Goal: Manage account settings

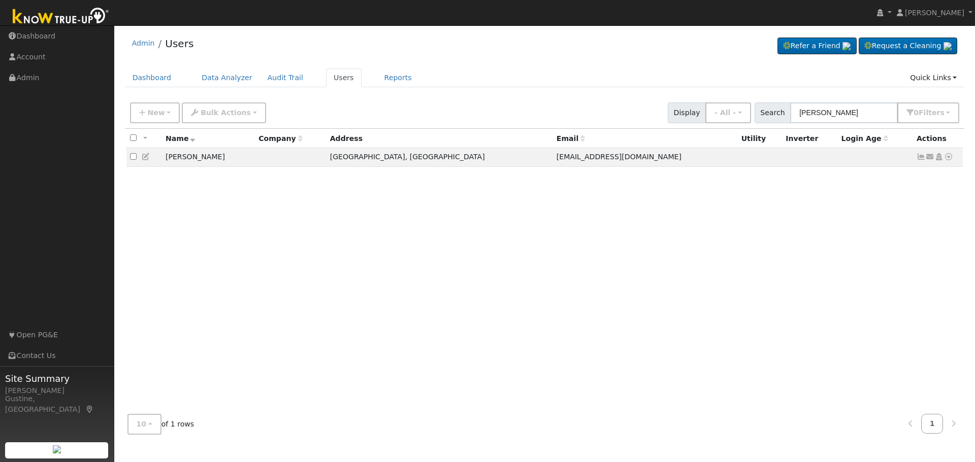
click at [841, 105] on input "[PERSON_NAME]" at bounding box center [844, 113] width 108 height 21
click at [862, 110] on input "[PERSON_NAME]" at bounding box center [844, 113] width 108 height 21
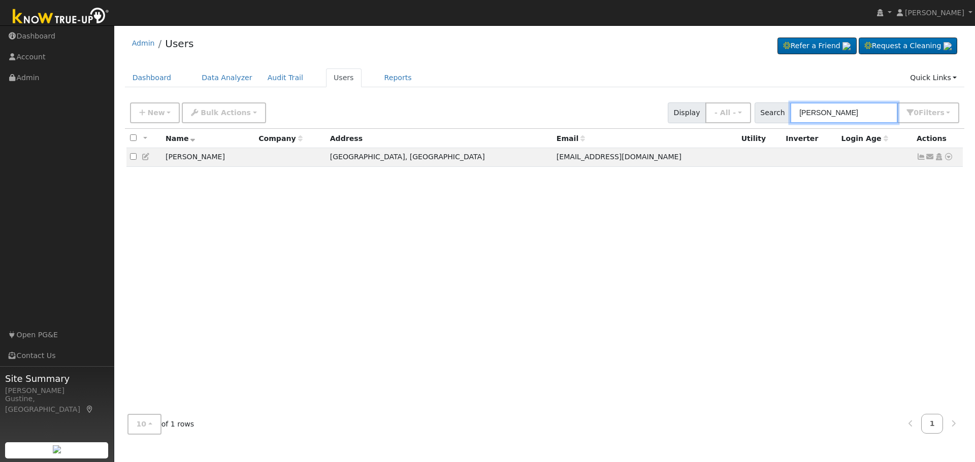
paste input "[PERSON_NAME]"
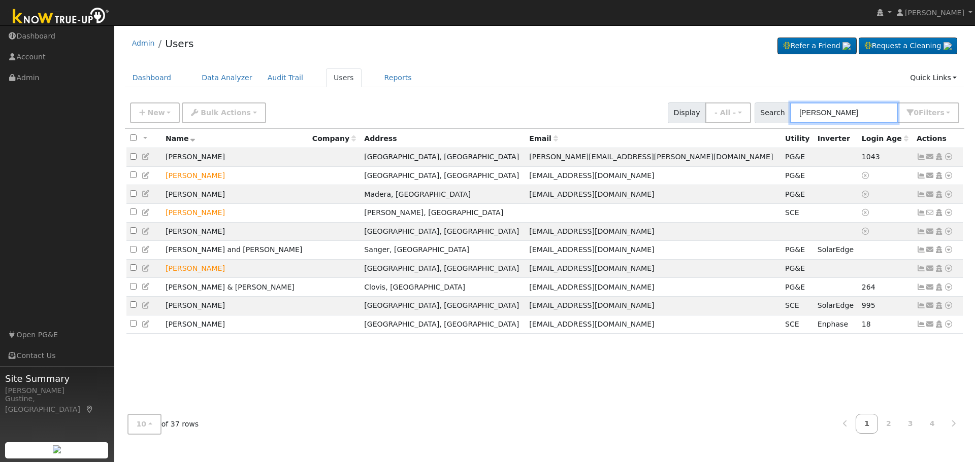
click at [840, 121] on input "[PERSON_NAME]" at bounding box center [844, 113] width 108 height 21
paste input "[PERSON_NAME]"
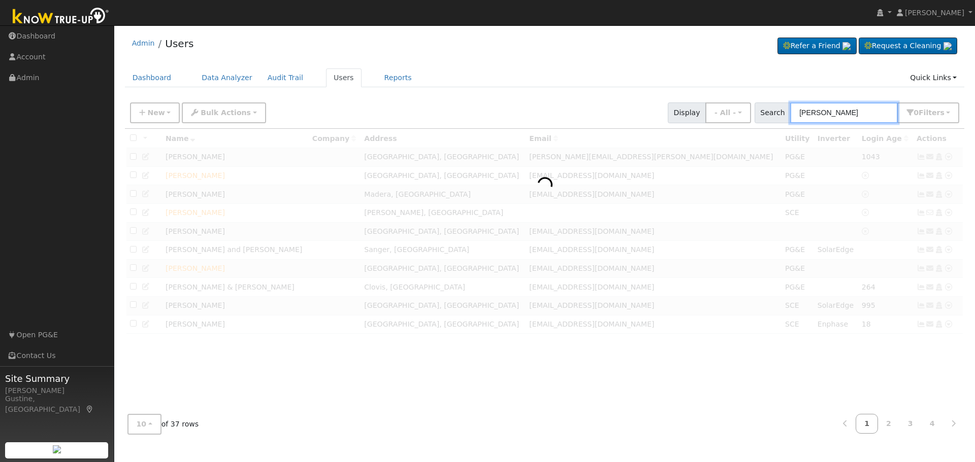
type input "[PERSON_NAME]"
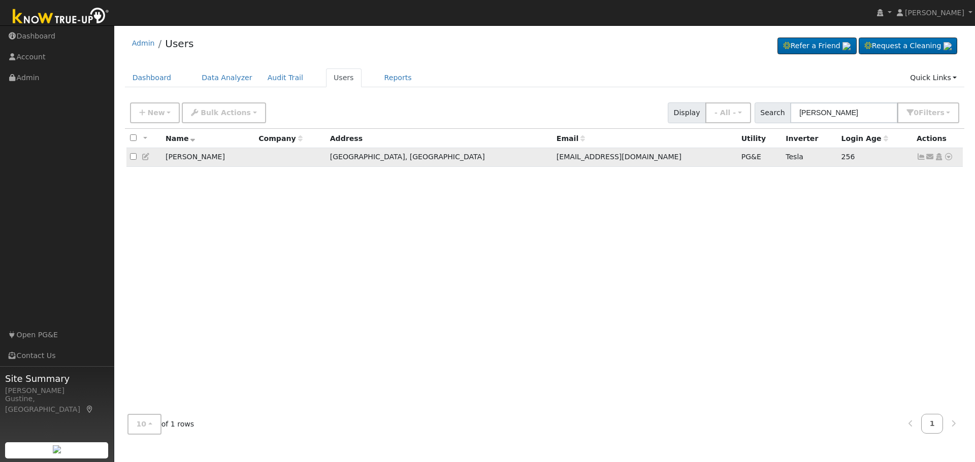
click at [918, 157] on icon at bounding box center [920, 156] width 9 height 7
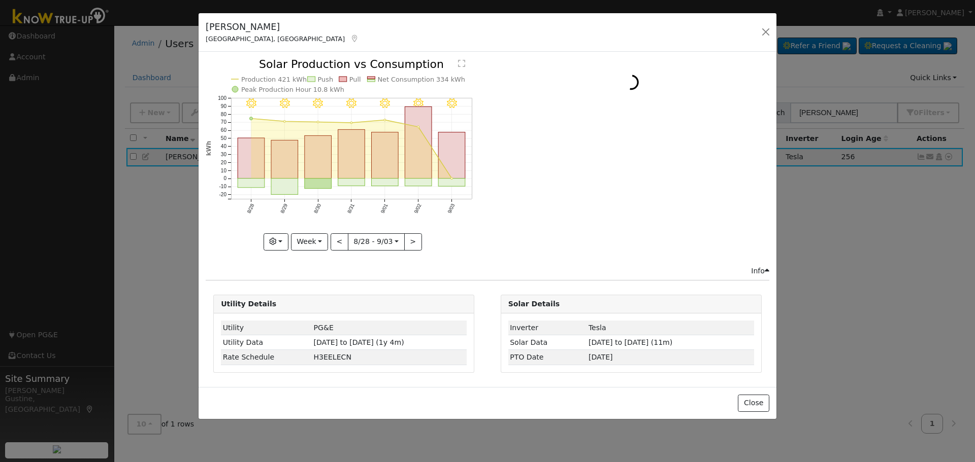
click at [454, 154] on rect "onclick=""" at bounding box center [452, 156] width 27 height 46
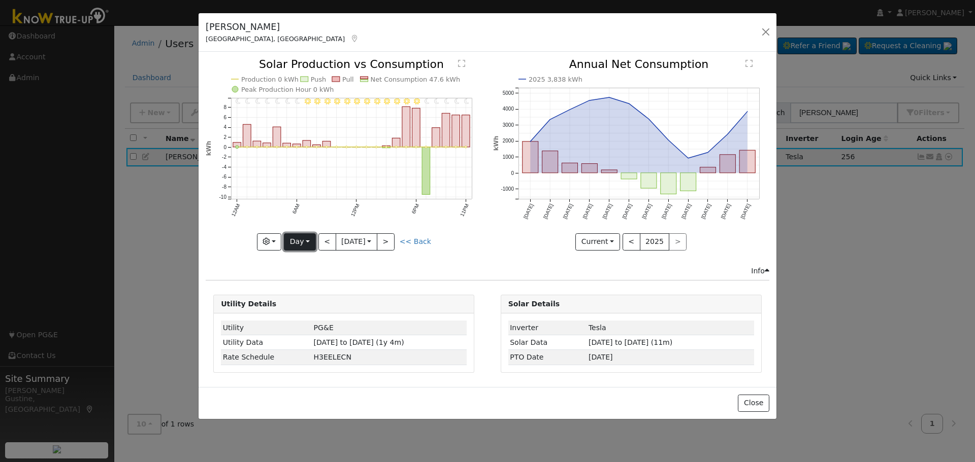
click at [303, 240] on button "Day" at bounding box center [299, 242] width 31 height 17
click at [306, 304] on link "Year" at bounding box center [319, 306] width 71 height 14
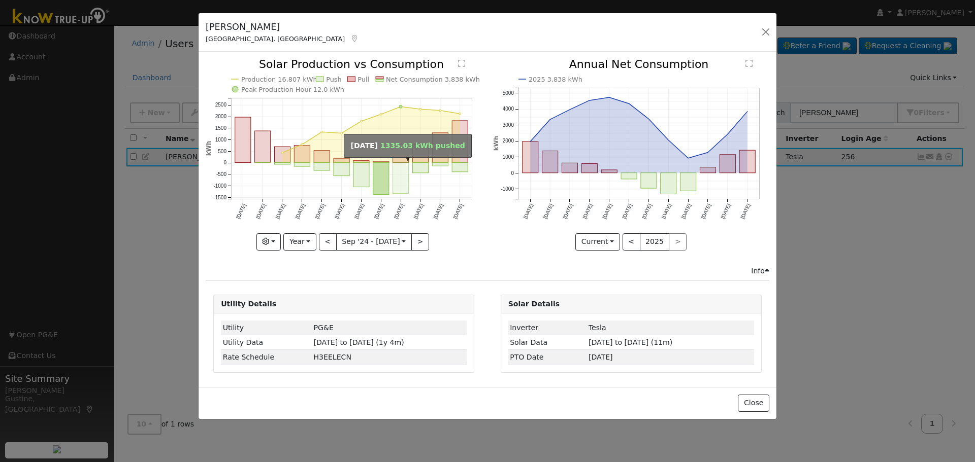
click at [396, 181] on rect "onclick=""" at bounding box center [401, 178] width 16 height 31
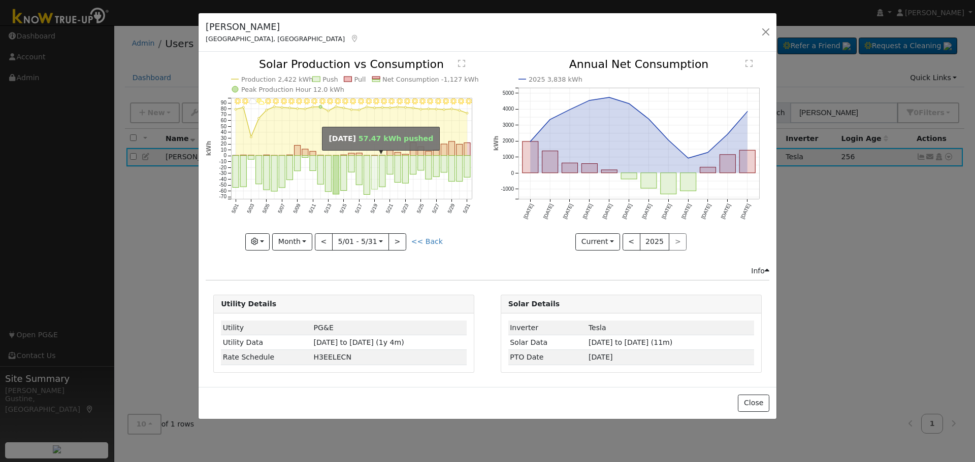
click at [372, 167] on rect "onclick=""" at bounding box center [375, 173] width 6 height 34
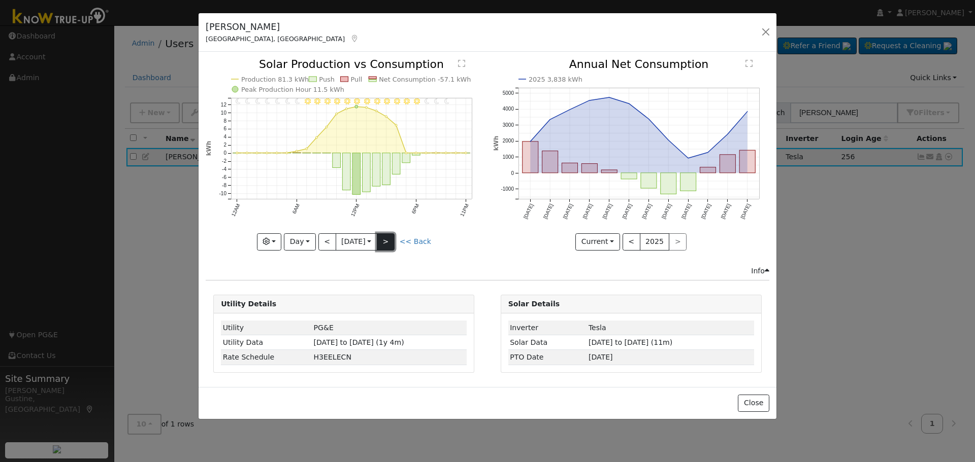
click at [394, 235] on button ">" at bounding box center [386, 242] width 18 height 17
type input "[DATE]"
click at [314, 243] on button "Day" at bounding box center [299, 242] width 31 height 17
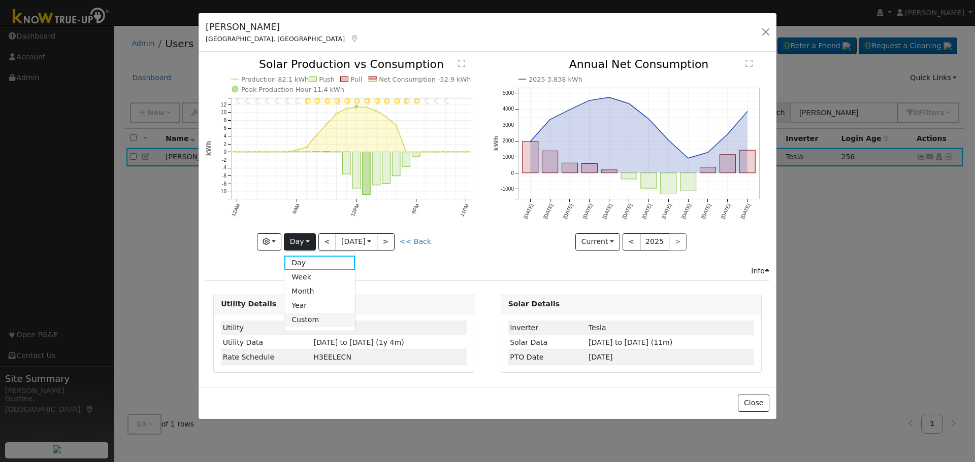
click at [335, 313] on link "Custom" at bounding box center [319, 320] width 71 height 14
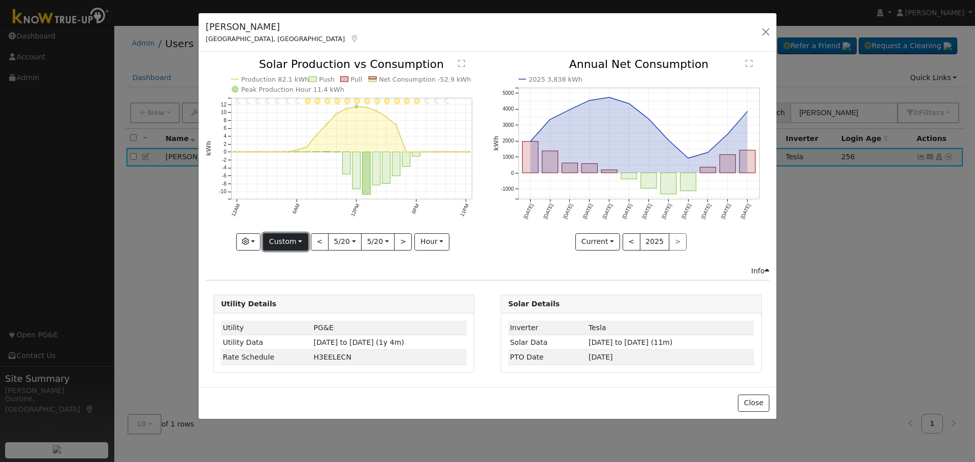
drag, startPoint x: 304, startPoint y: 236, endPoint x: 303, endPoint y: 245, distance: 8.6
click at [303, 236] on button "Custom" at bounding box center [285, 242] width 45 height 17
click at [304, 310] on link "Year" at bounding box center [298, 306] width 71 height 14
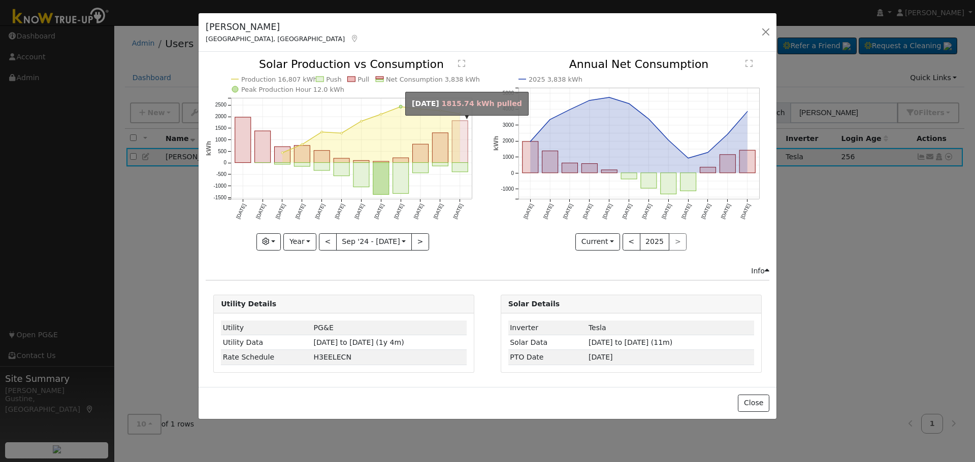
click at [464, 145] on rect "onclick=""" at bounding box center [460, 142] width 16 height 42
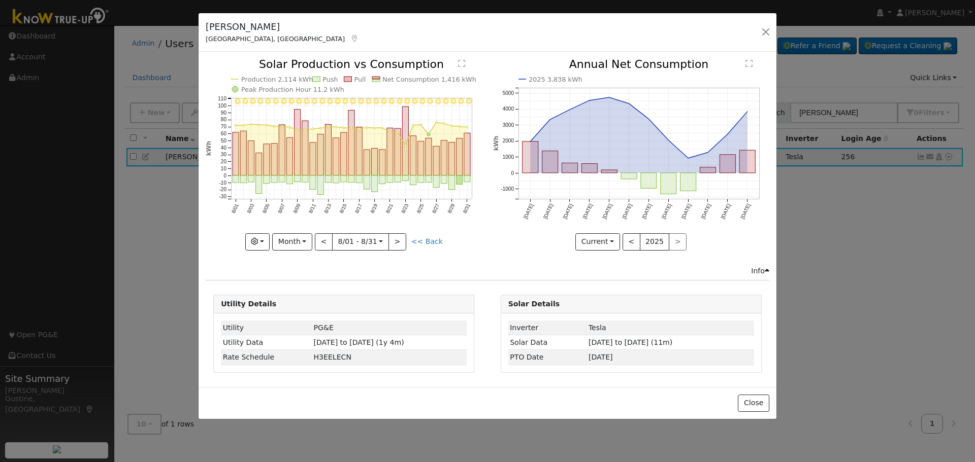
click at [362, 148] on rect "onclick=""" at bounding box center [359, 151] width 6 height 49
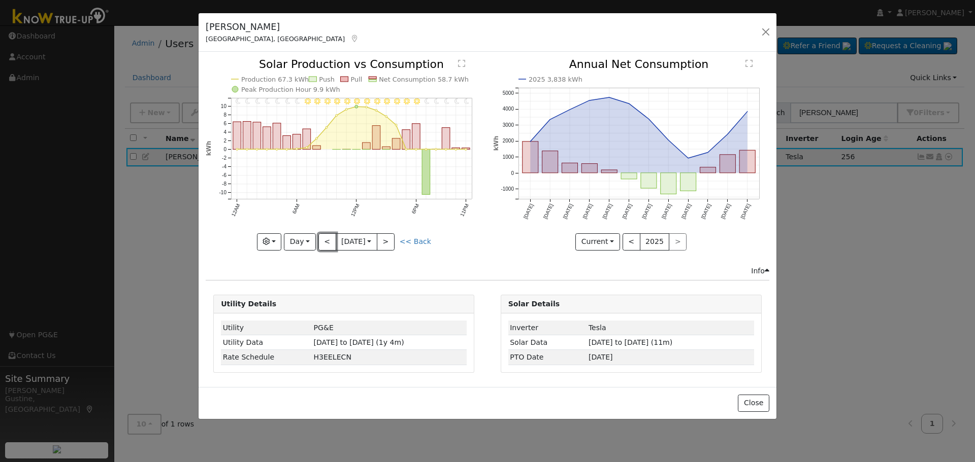
click at [330, 237] on button "<" at bounding box center [327, 242] width 18 height 17
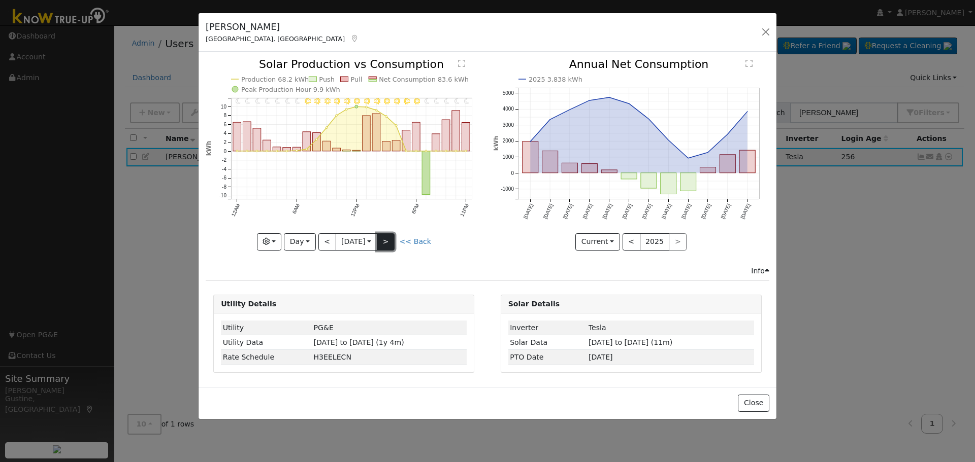
click at [394, 242] on button ">" at bounding box center [386, 242] width 18 height 17
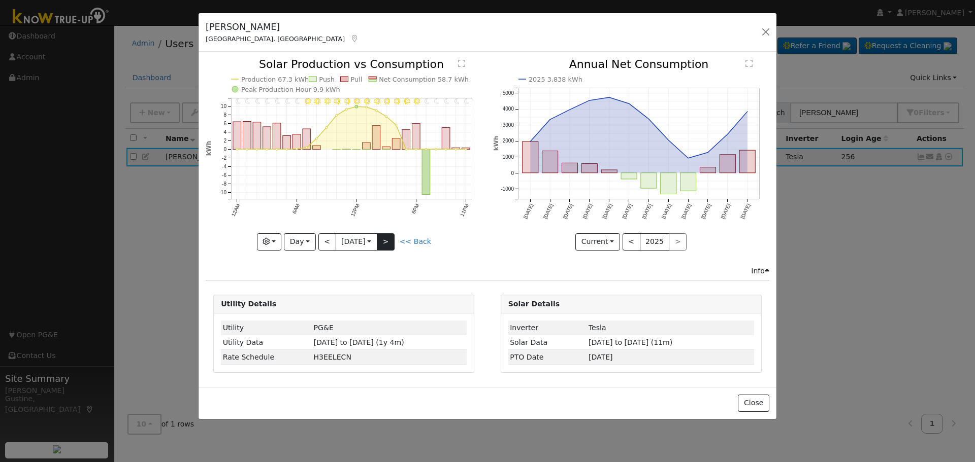
click at [394, 242] on div at bounding box center [344, 154] width 276 height 191
click at [393, 242] on button ">" at bounding box center [386, 242] width 18 height 17
click at [393, 242] on div at bounding box center [344, 154] width 276 height 191
click at [393, 239] on button ">" at bounding box center [386, 242] width 18 height 17
click at [391, 244] on div "11PM - Clear 10PM - Clear 9PM - Clear 8PM - Clear 7PM - Clear 6PM - Clear 5PM -…" at bounding box center [344, 154] width 276 height 191
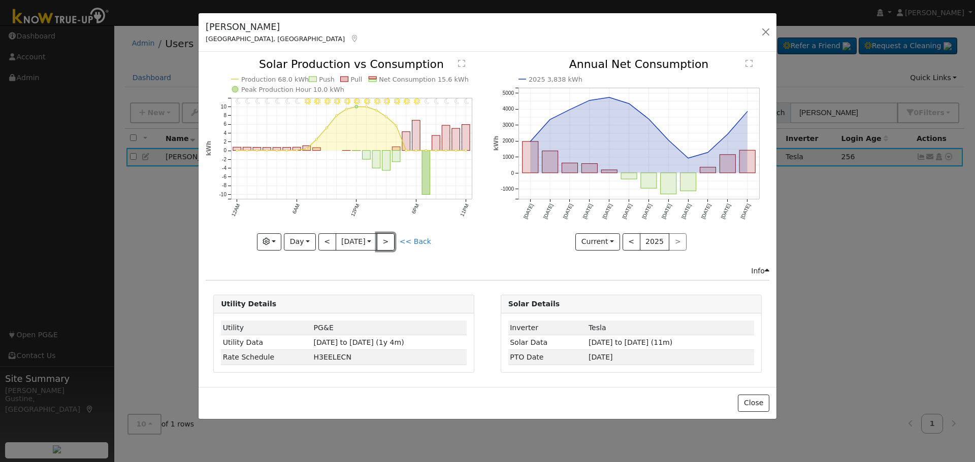
click at [391, 244] on button ">" at bounding box center [386, 242] width 18 height 17
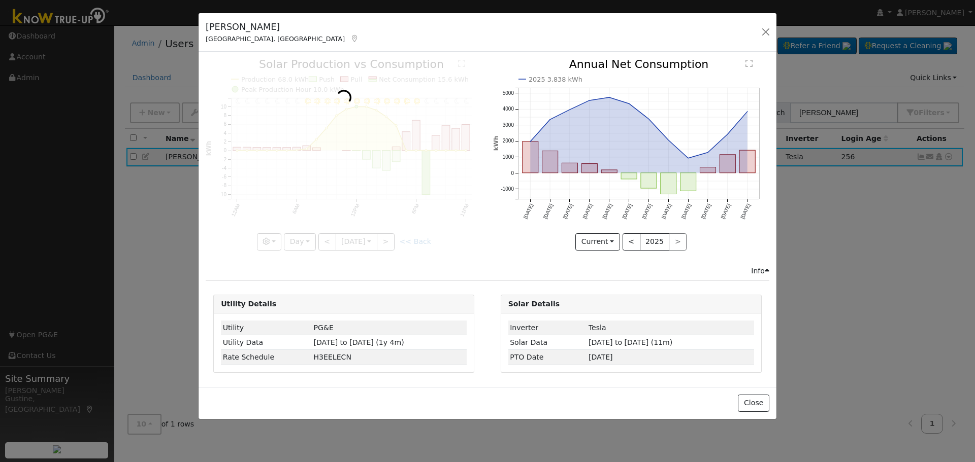
click at [391, 244] on div at bounding box center [344, 154] width 276 height 191
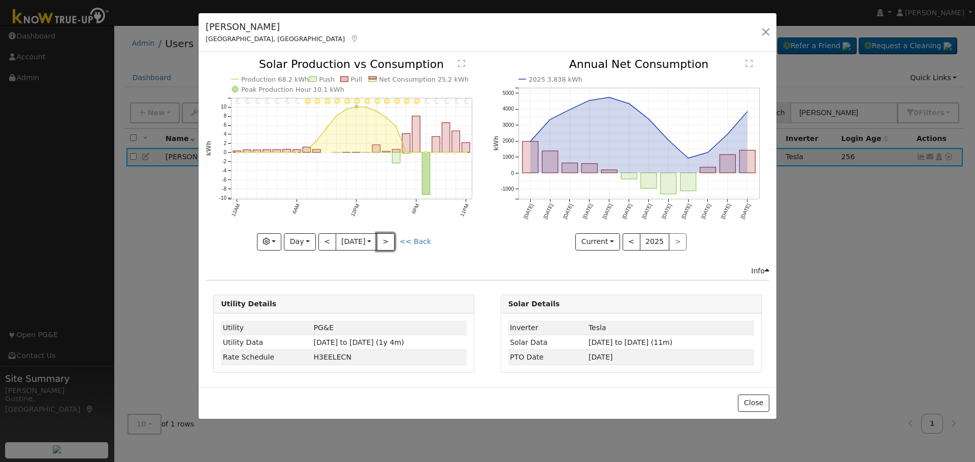
click at [391, 244] on button ">" at bounding box center [386, 242] width 18 height 17
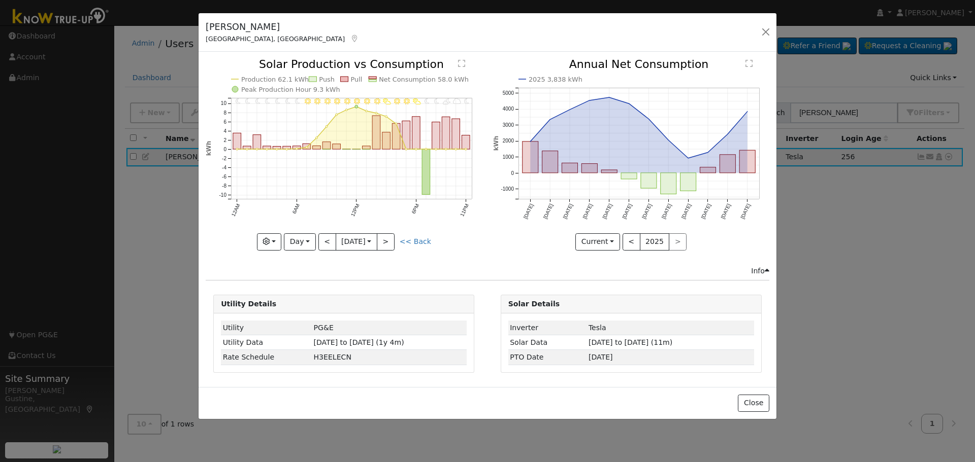
click at [391, 244] on div "11PM - MostlyClear 10PM - MostlyCloudy 9PM - PartlyCloudy 8PM - MostlyClear 7PM…" at bounding box center [344, 154] width 276 height 191
click at [391, 244] on button ">" at bounding box center [386, 242] width 18 height 17
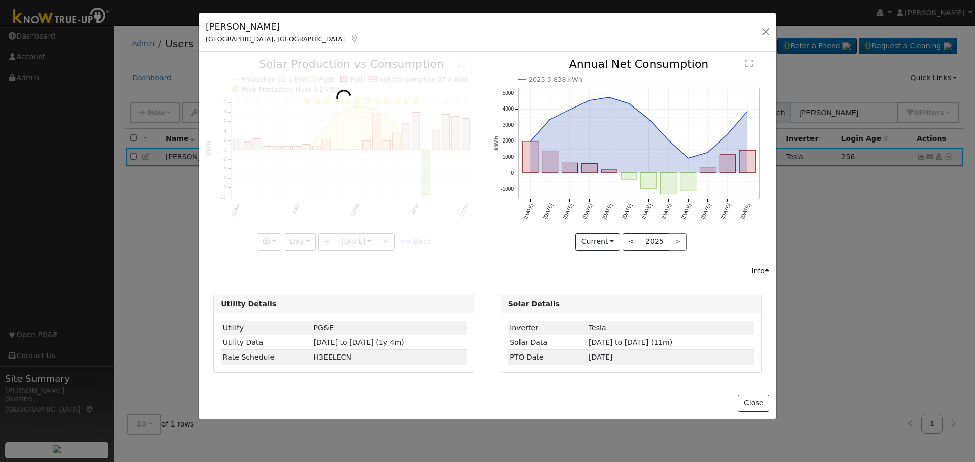
click at [391, 244] on div at bounding box center [344, 154] width 276 height 191
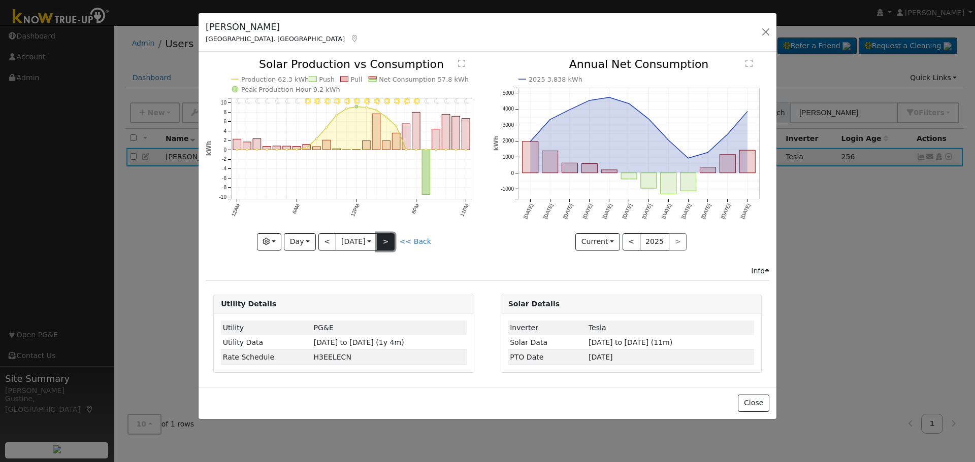
click at [391, 244] on button ">" at bounding box center [386, 242] width 18 height 17
click at [0, 0] on div at bounding box center [0, 0] width 0 height 0
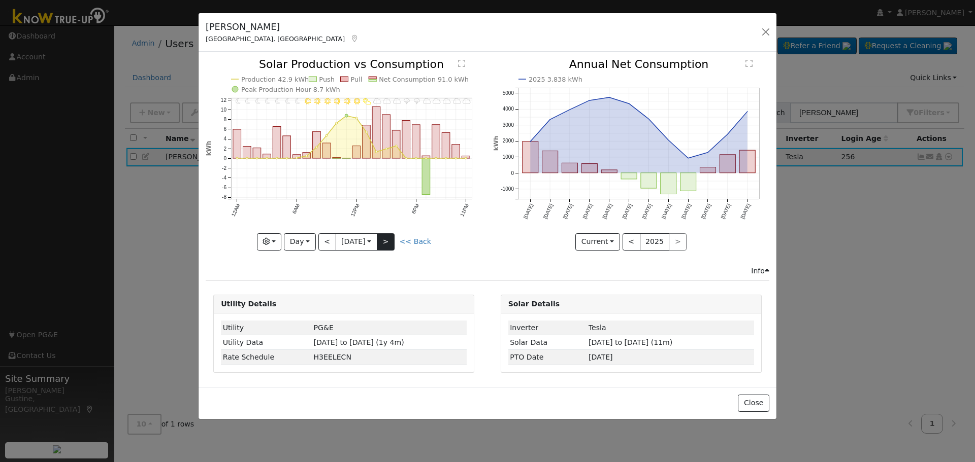
click at [391, 244] on div at bounding box center [344, 154] width 276 height 191
click at [391, 244] on button ">" at bounding box center [386, 242] width 18 height 17
click at [0, 0] on div at bounding box center [0, 0] width 0 height 0
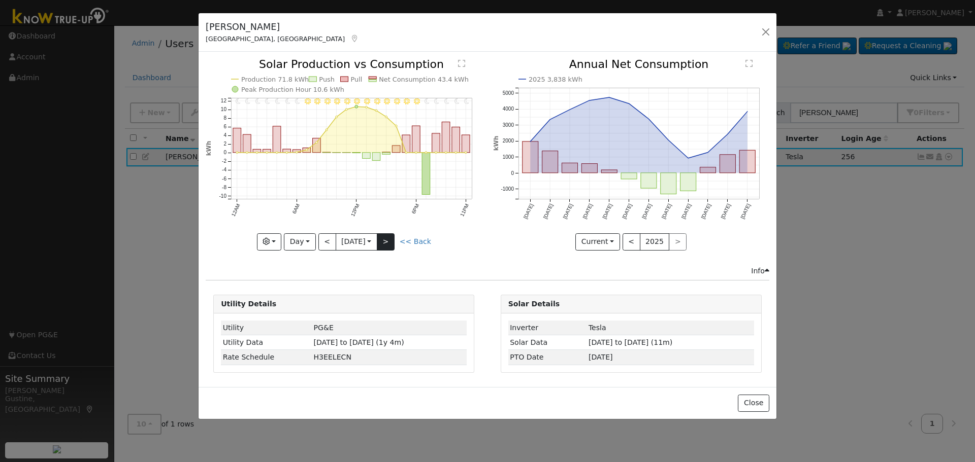
click at [391, 244] on div "11PM - Clear 10PM - Clear 9PM - Clear 8PM - Clear 7PM - Clear 6PM - Clear 5PM -…" at bounding box center [344, 154] width 276 height 191
click at [391, 244] on button ">" at bounding box center [386, 242] width 18 height 17
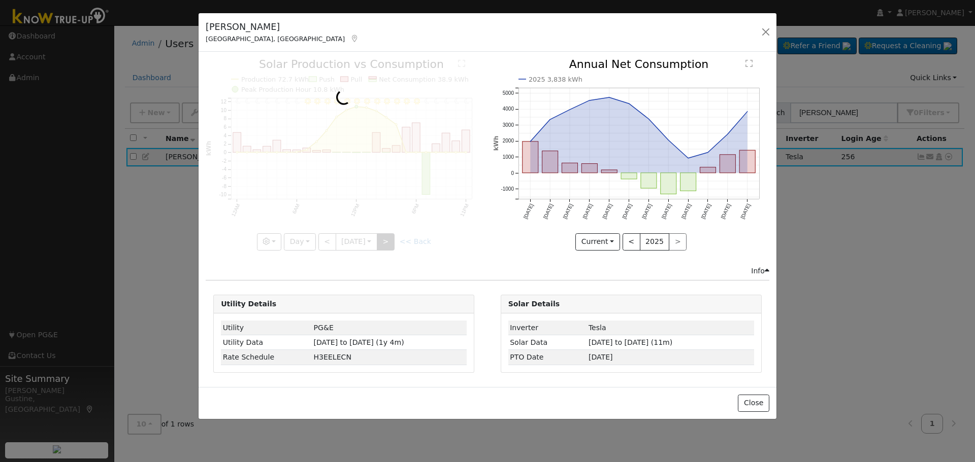
click at [391, 244] on div at bounding box center [344, 154] width 276 height 191
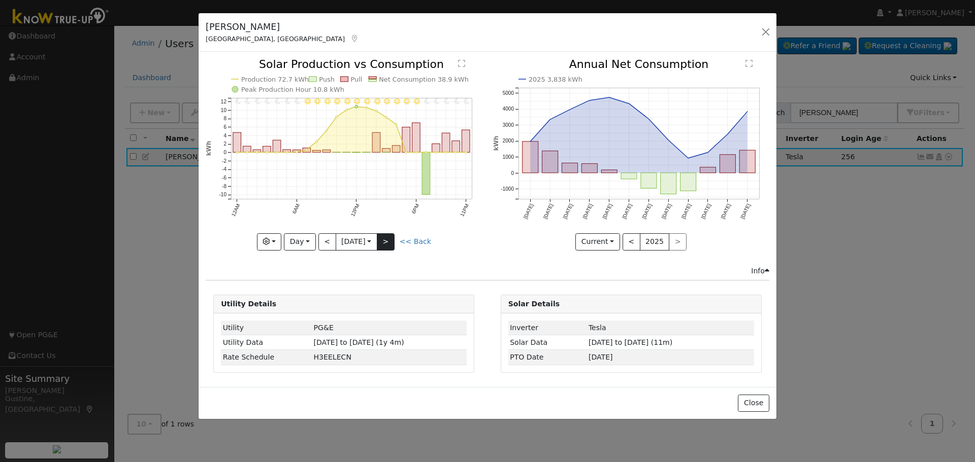
click at [391, 244] on div at bounding box center [344, 154] width 276 height 191
click at [391, 244] on button ">" at bounding box center [386, 242] width 18 height 17
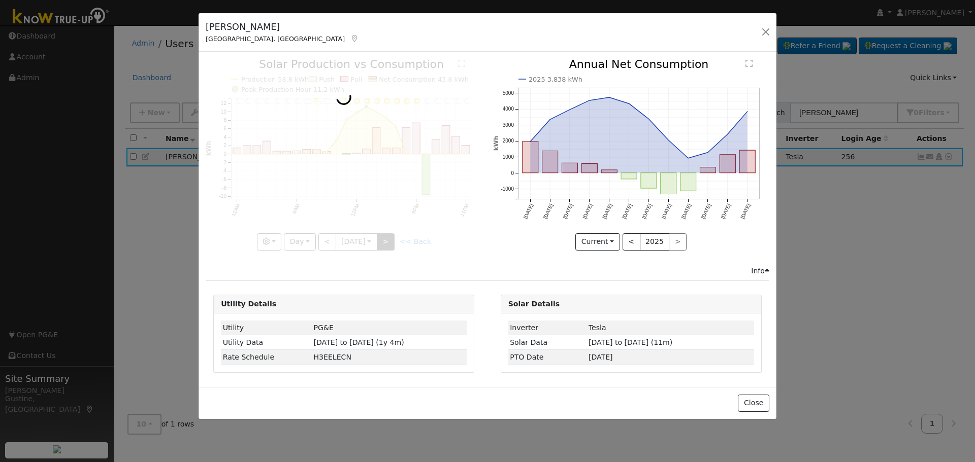
click at [391, 244] on div at bounding box center [344, 154] width 276 height 191
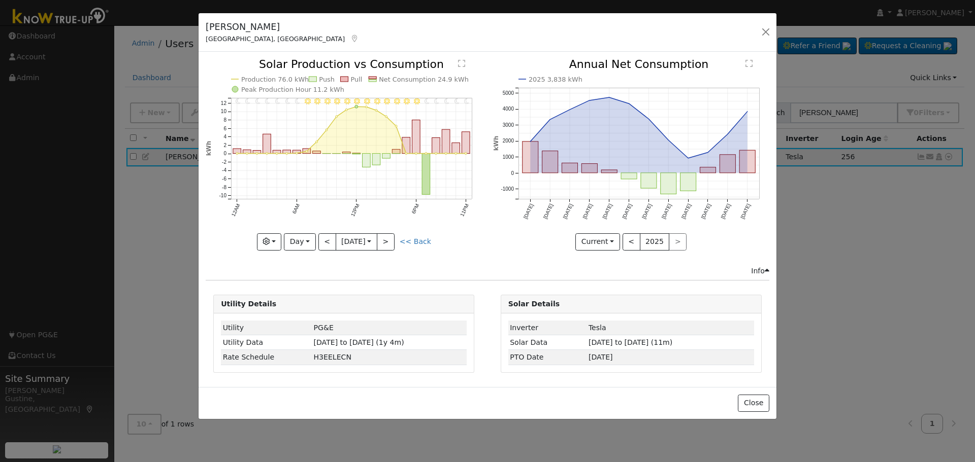
click at [391, 242] on div at bounding box center [344, 154] width 276 height 191
click at [391, 242] on button ">" at bounding box center [386, 242] width 18 height 17
click at [0, 0] on div at bounding box center [0, 0] width 0 height 0
click at [391, 242] on div at bounding box center [344, 154] width 276 height 191
click at [391, 242] on button ">" at bounding box center [386, 242] width 18 height 17
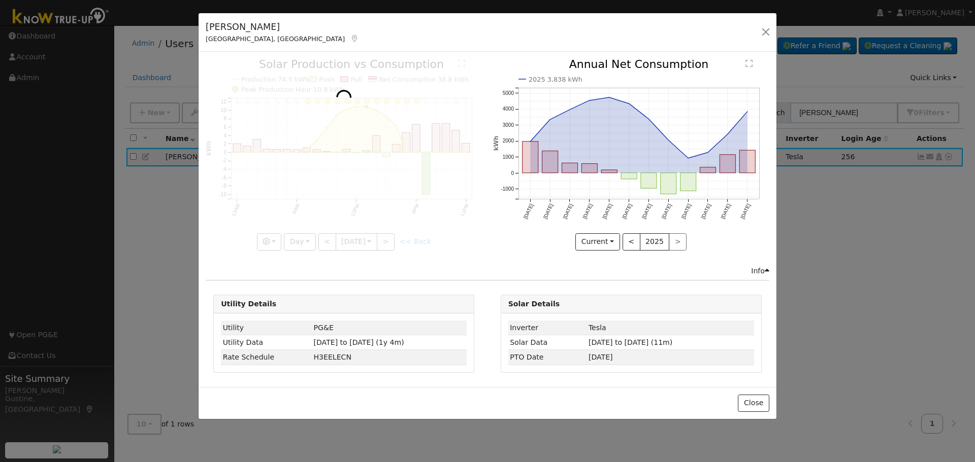
click at [391, 242] on div at bounding box center [344, 154] width 276 height 191
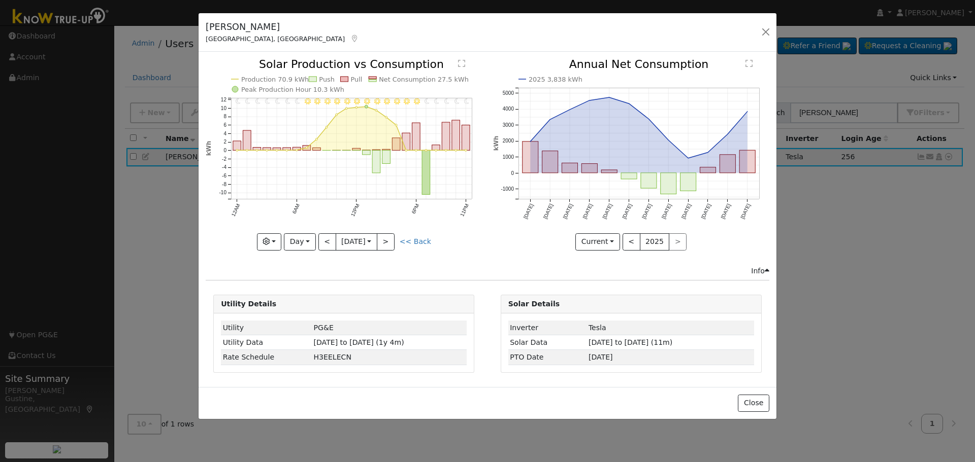
click at [391, 242] on div at bounding box center [344, 154] width 276 height 191
click at [391, 242] on button ">" at bounding box center [386, 242] width 18 height 17
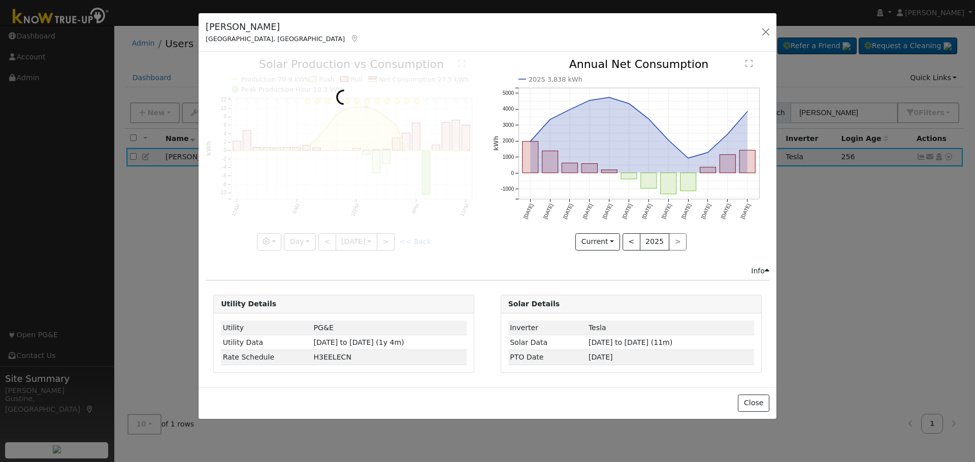
click at [391, 242] on div at bounding box center [344, 154] width 276 height 191
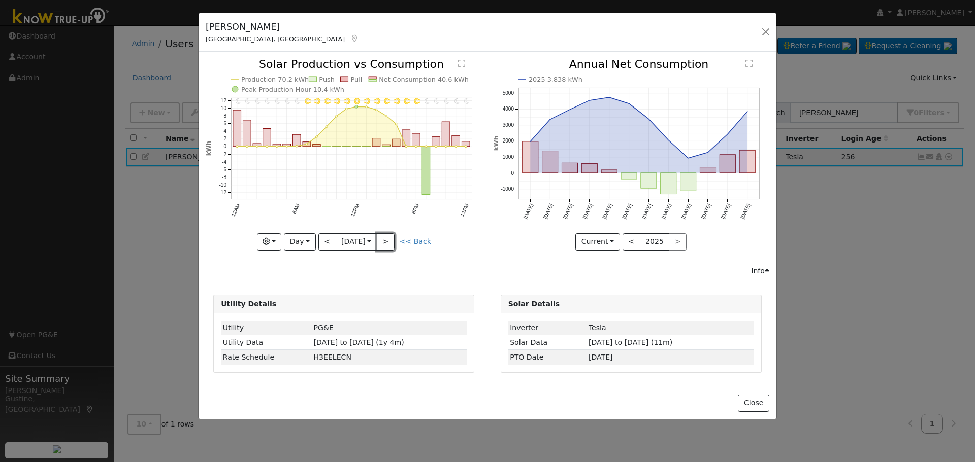
click at [391, 242] on button ">" at bounding box center [386, 242] width 18 height 17
type input "[DATE]"
